Goal: Transaction & Acquisition: Purchase product/service

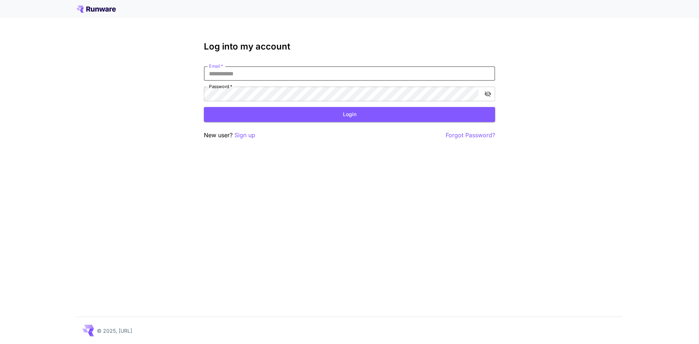
click at [253, 76] on input "Email   *" at bounding box center [349, 73] width 291 height 15
click at [289, 75] on input "Email   *" at bounding box center [349, 73] width 291 height 15
type input "**********"
click at [276, 112] on button "Login" at bounding box center [349, 114] width 291 height 15
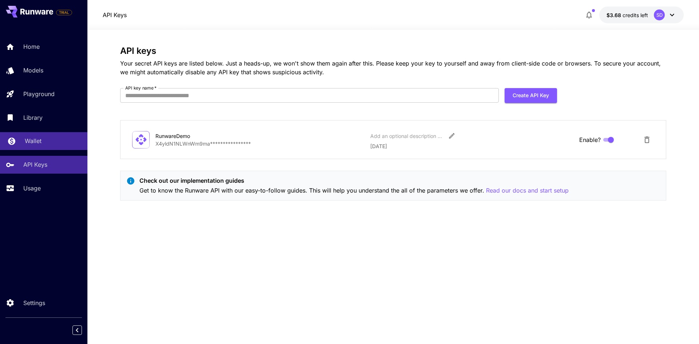
click at [45, 145] on div "Wallet" at bounding box center [53, 140] width 57 height 9
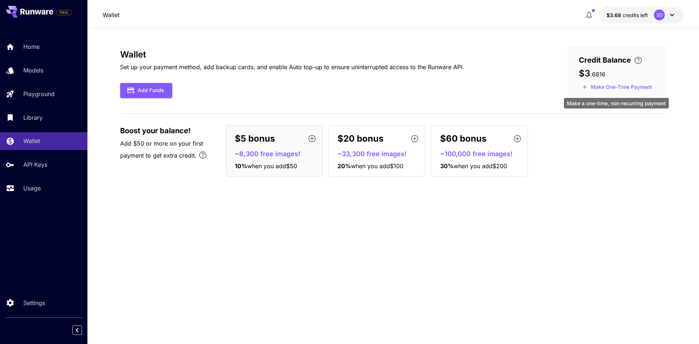
click at [594, 88] on button "Make One-Time Payment" at bounding box center [617, 87] width 76 height 11
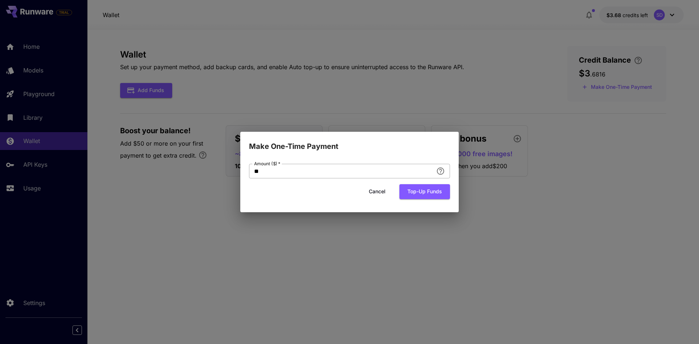
click at [306, 171] on input "**" at bounding box center [341, 171] width 184 height 15
type input "*"
click at [417, 190] on button "Top-up funds" at bounding box center [424, 191] width 51 height 15
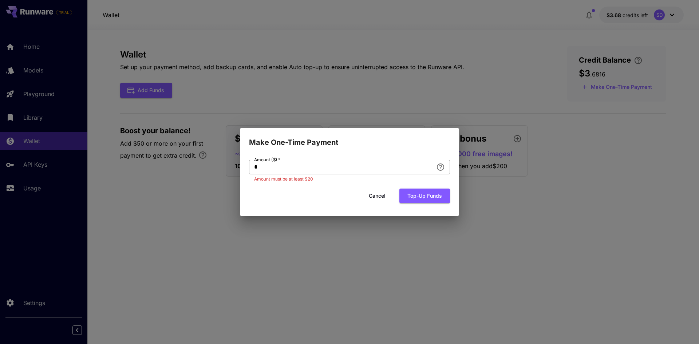
click at [316, 163] on input "*" at bounding box center [341, 167] width 184 height 15
click at [376, 197] on button "Cancel" at bounding box center [377, 196] width 33 height 15
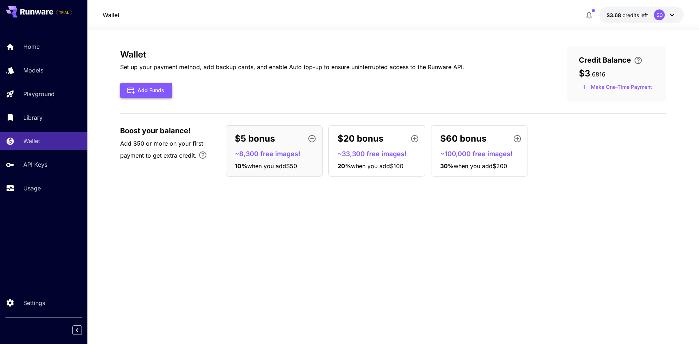
click at [161, 94] on button "Add Funds" at bounding box center [146, 90] width 52 height 15
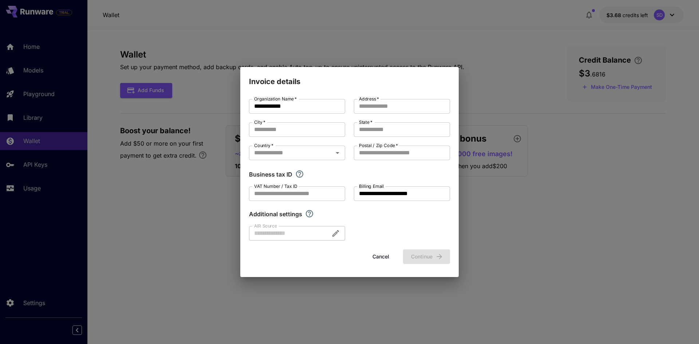
click at [490, 201] on div "**********" at bounding box center [349, 172] width 699 height 344
click at [384, 259] on button "Cancel" at bounding box center [380, 256] width 33 height 15
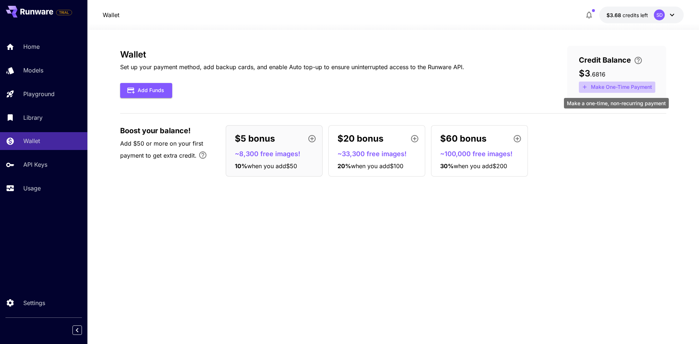
click at [625, 87] on button "Make One-Time Payment" at bounding box center [617, 87] width 76 height 11
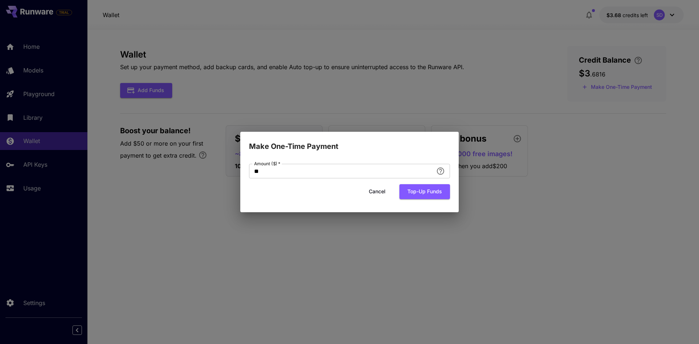
click at [383, 190] on button "Cancel" at bounding box center [377, 191] width 33 height 15
